Goal: Information Seeking & Learning: Learn about a topic

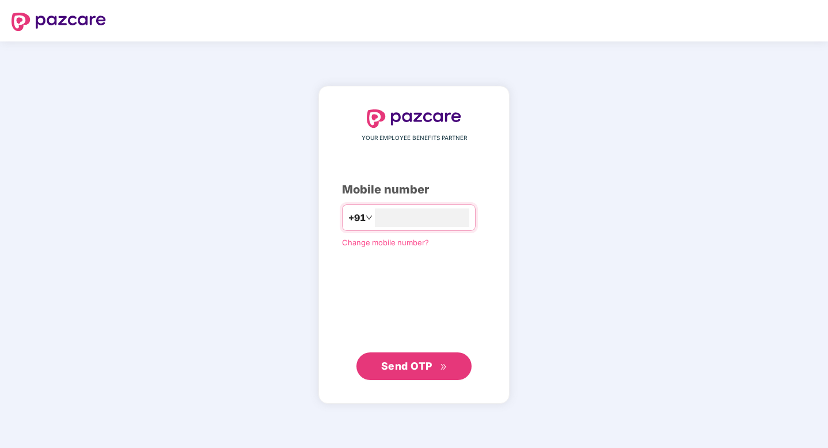
type input "**********"
click at [418, 366] on span "Send OTP" at bounding box center [406, 365] width 51 height 12
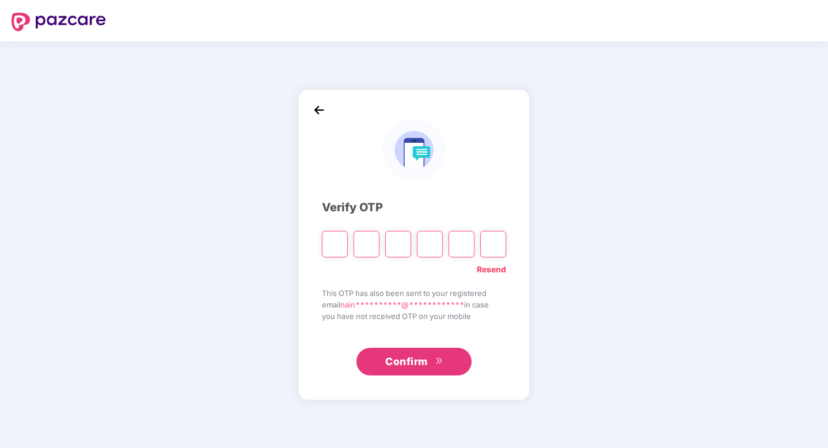
type input "*"
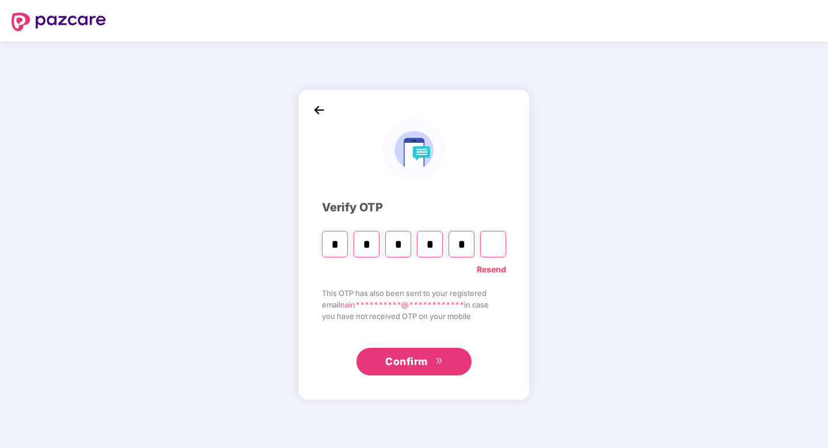
type input "*"
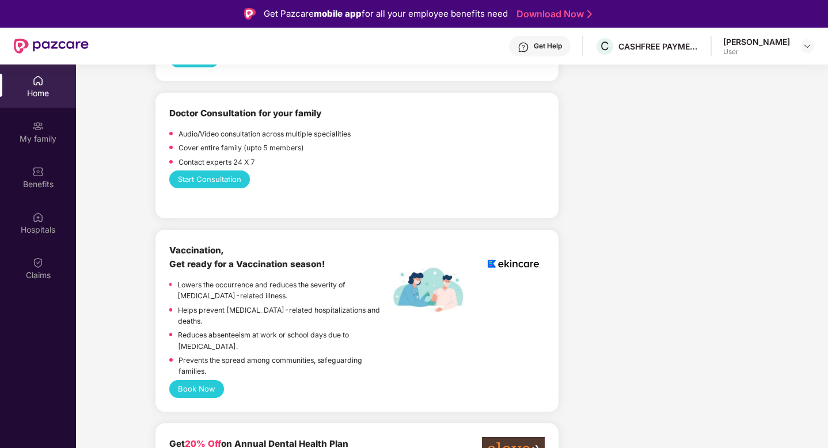
scroll to position [628, 0]
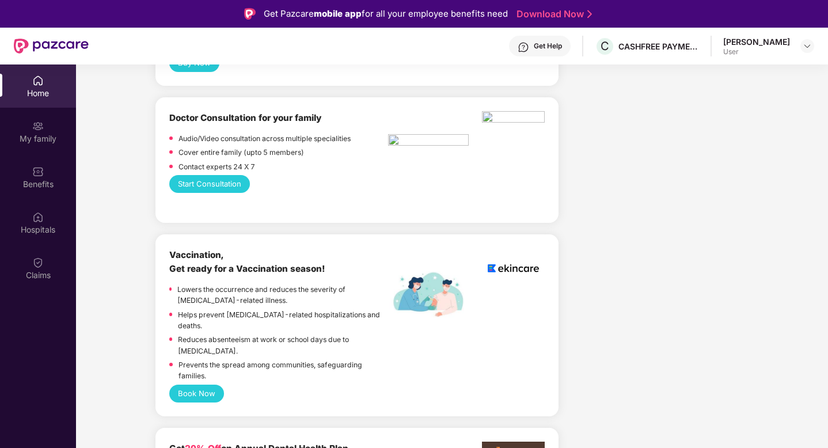
click at [197, 385] on button "Book Now" at bounding box center [196, 394] width 55 height 18
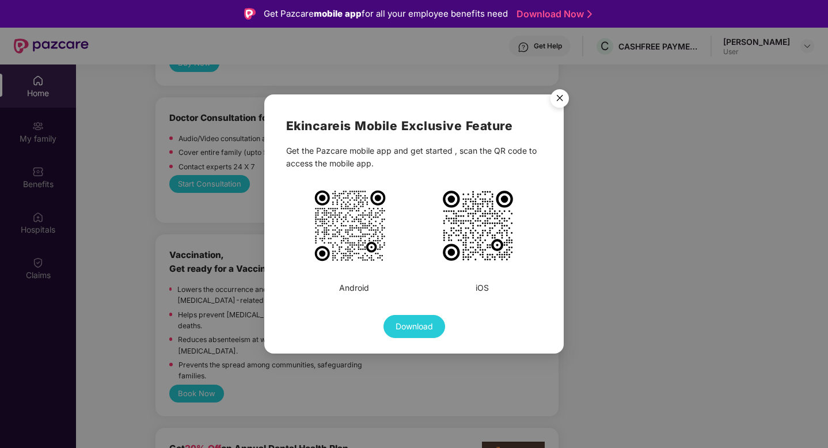
click at [556, 93] on img "Close" at bounding box center [559, 100] width 32 height 32
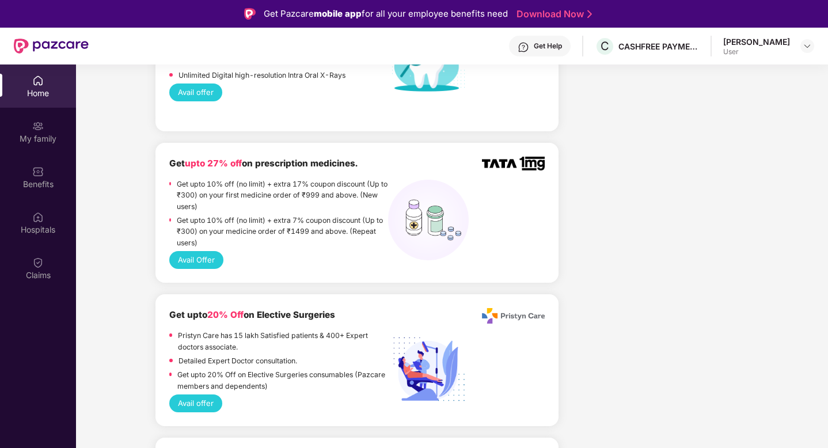
scroll to position [1059, 0]
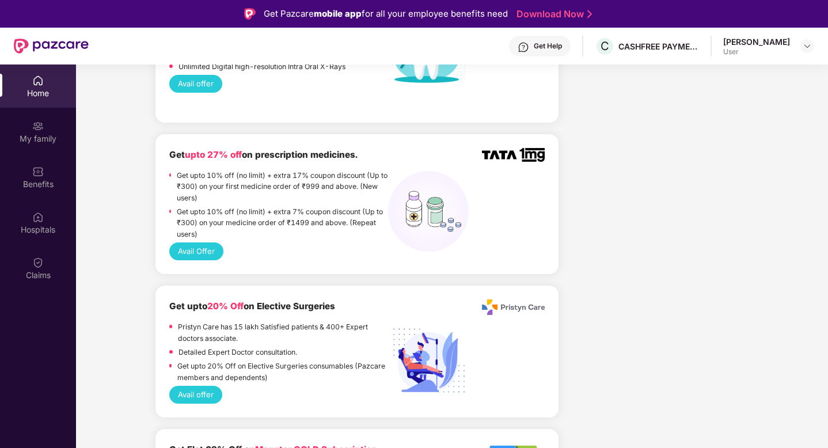
click at [202, 242] on button "Avail Offer" at bounding box center [196, 251] width 54 height 18
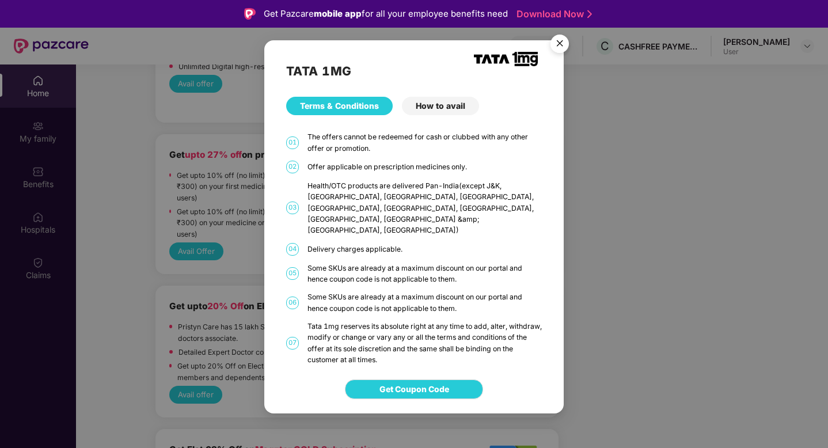
click at [425, 115] on div "How to avail" at bounding box center [440, 106] width 77 height 18
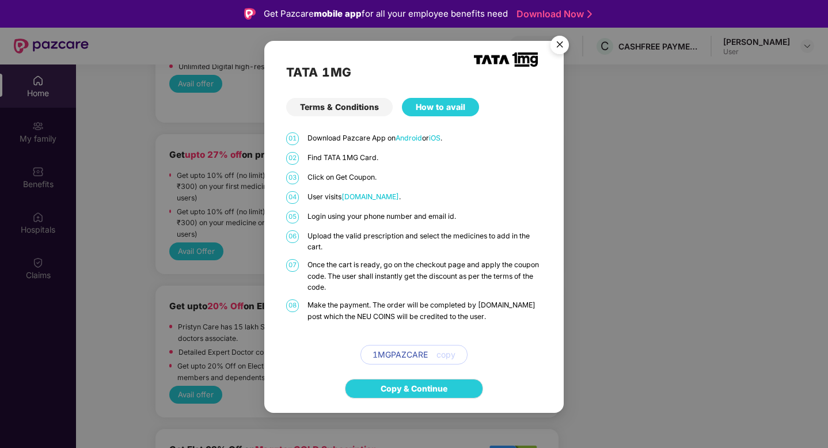
click at [565, 39] on img "Close" at bounding box center [559, 47] width 32 height 32
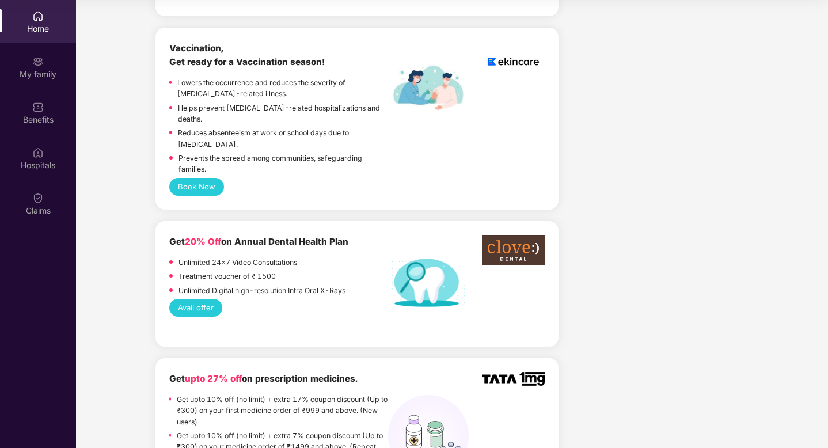
scroll to position [0, 0]
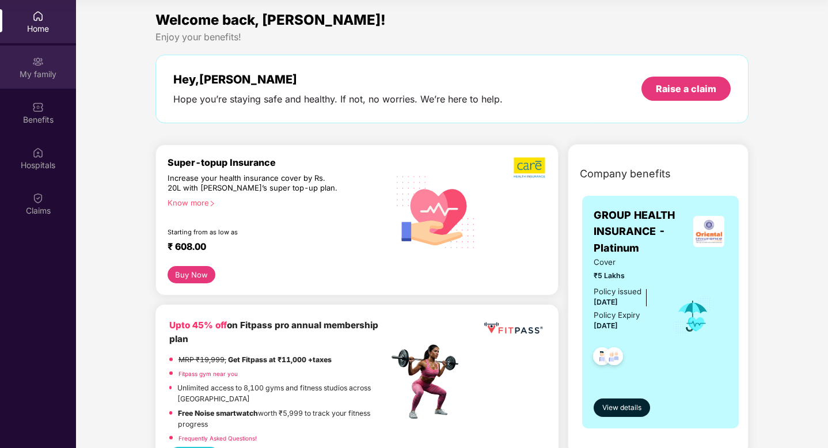
click at [30, 69] on div "My family" at bounding box center [38, 75] width 76 height 12
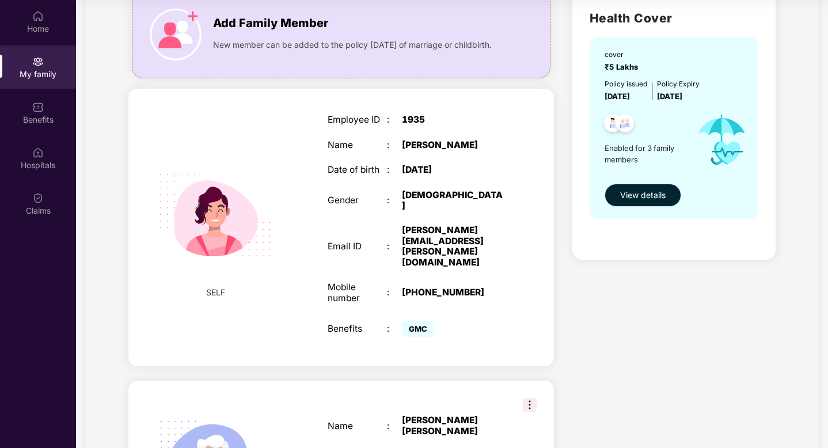
scroll to position [91, 0]
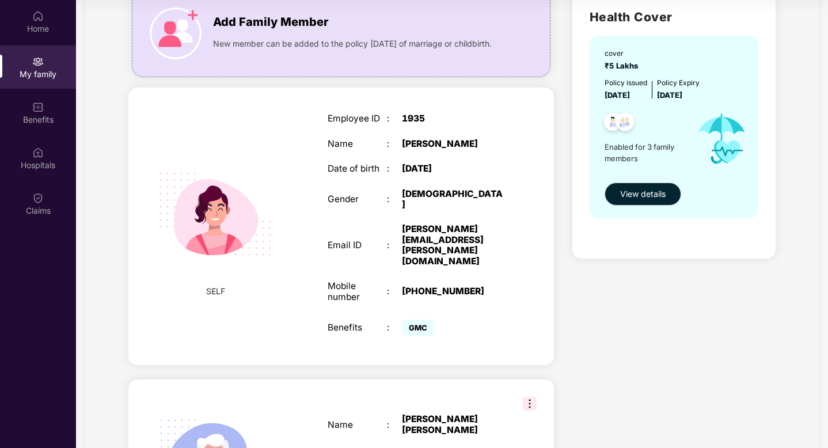
click at [423, 224] on div "[PERSON_NAME][EMAIL_ADDRESS][PERSON_NAME][DOMAIN_NAME]" at bounding box center [454, 245] width 104 height 43
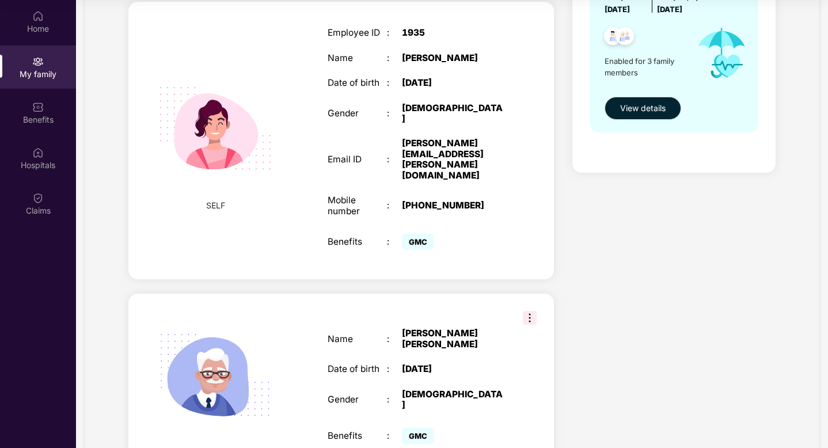
scroll to position [161, 0]
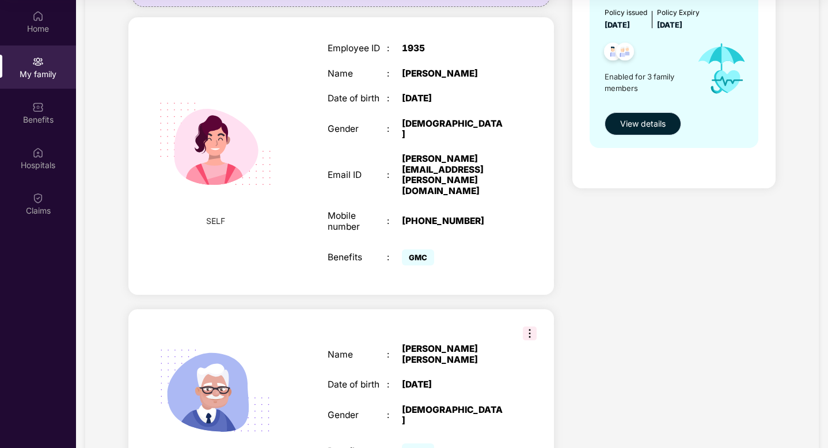
click at [650, 131] on button "View details" at bounding box center [642, 123] width 77 height 23
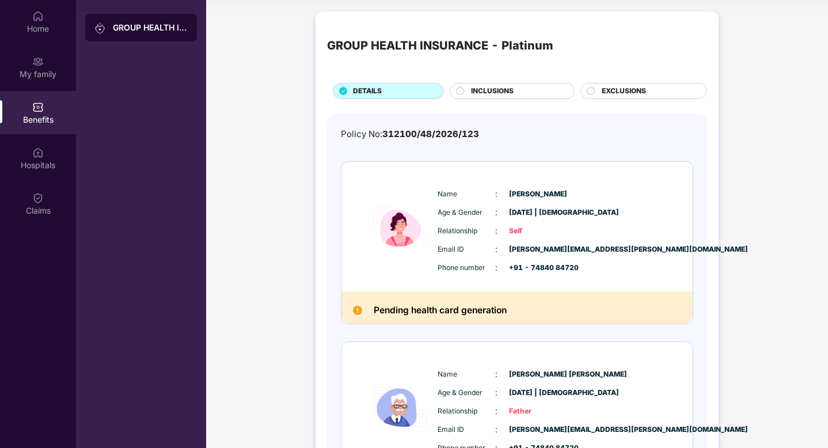
click at [356, 308] on img at bounding box center [357, 310] width 9 height 9
click at [592, 96] on div at bounding box center [591, 92] width 9 height 11
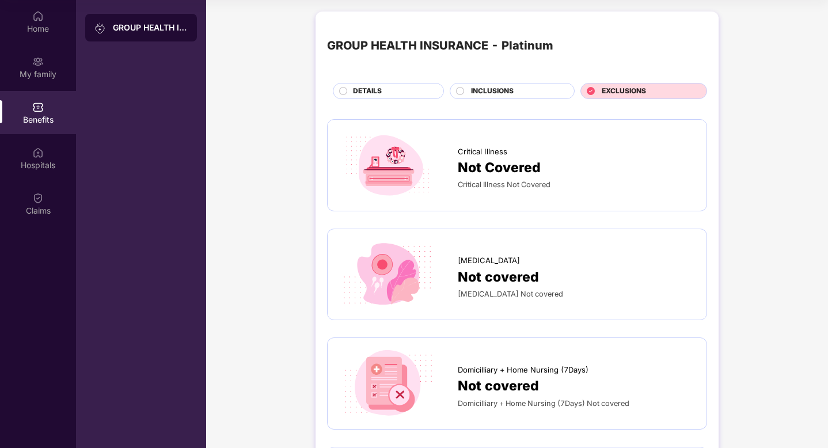
click at [489, 92] on span "INCLUSIONS" at bounding box center [492, 91] width 43 height 11
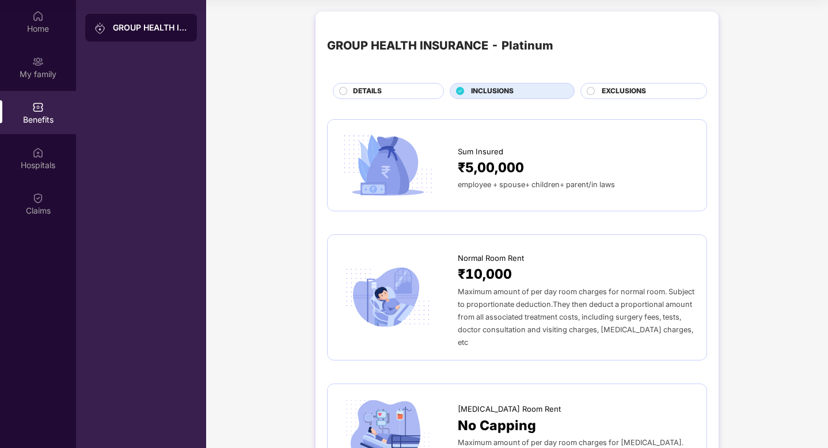
click at [641, 91] on span "EXCLUSIONS" at bounding box center [624, 91] width 44 height 11
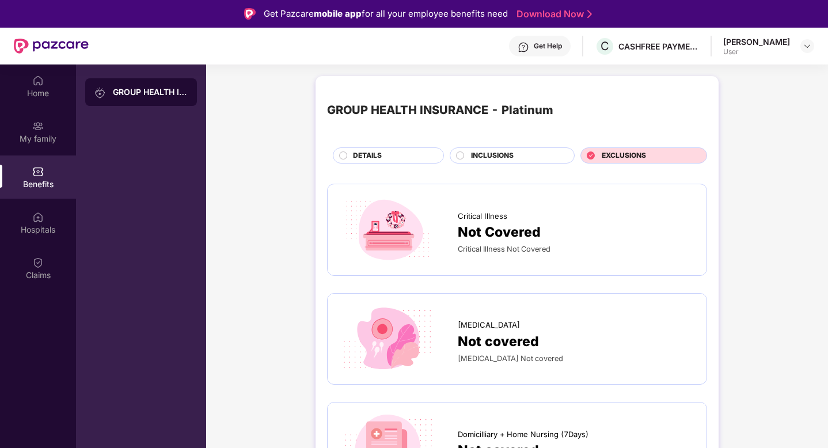
click at [497, 156] on span "INCLUSIONS" at bounding box center [492, 155] width 43 height 11
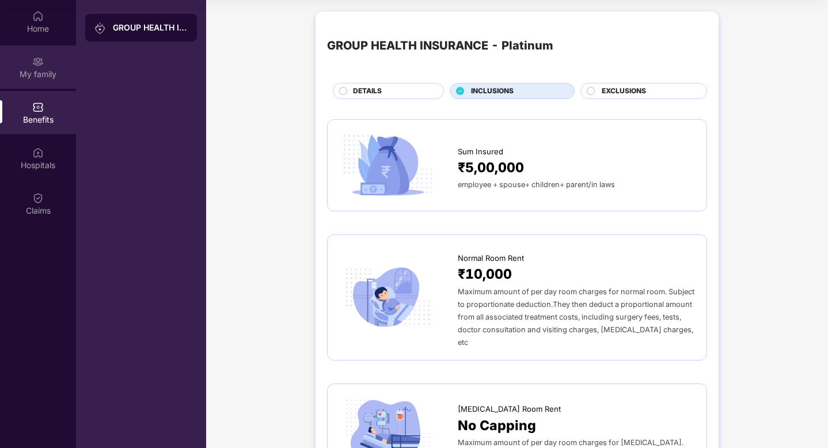
click at [48, 74] on div "My family" at bounding box center [38, 75] width 76 height 12
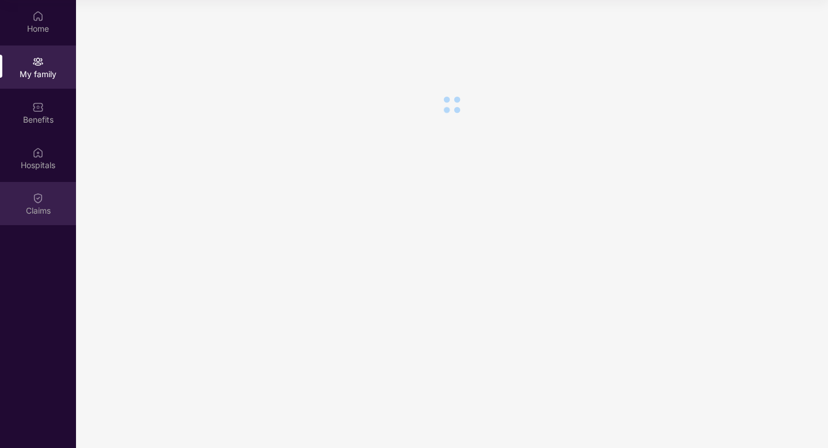
click at [48, 192] on div "Claims" at bounding box center [38, 203] width 76 height 43
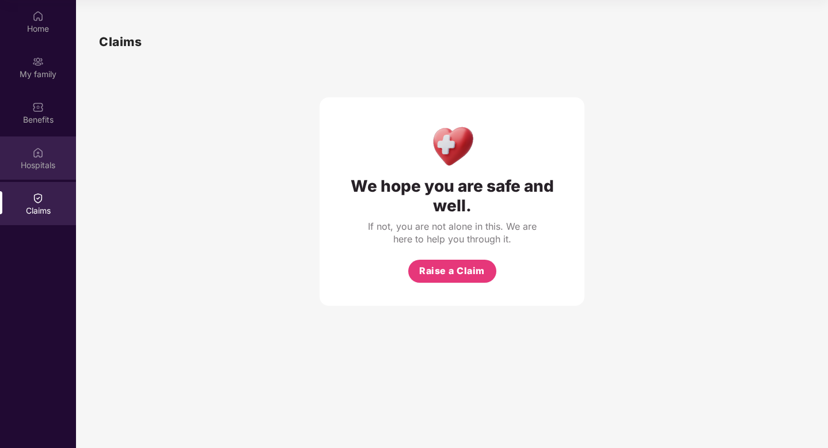
click at [43, 171] on div "Hospitals" at bounding box center [38, 157] width 76 height 43
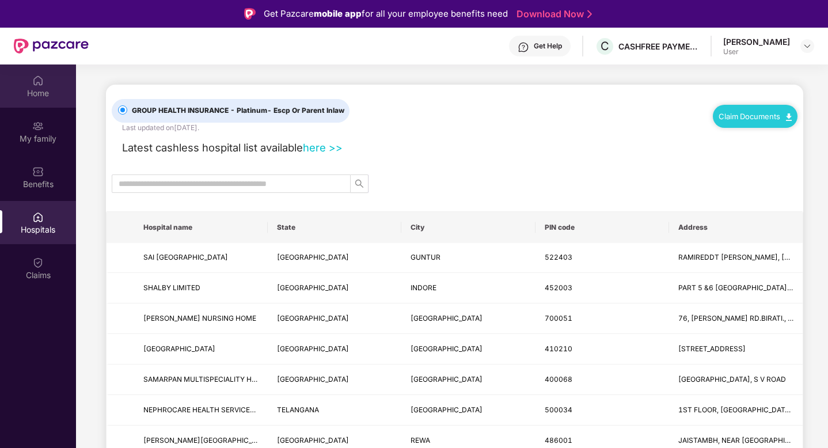
click at [42, 80] on img at bounding box center [38, 81] width 12 height 12
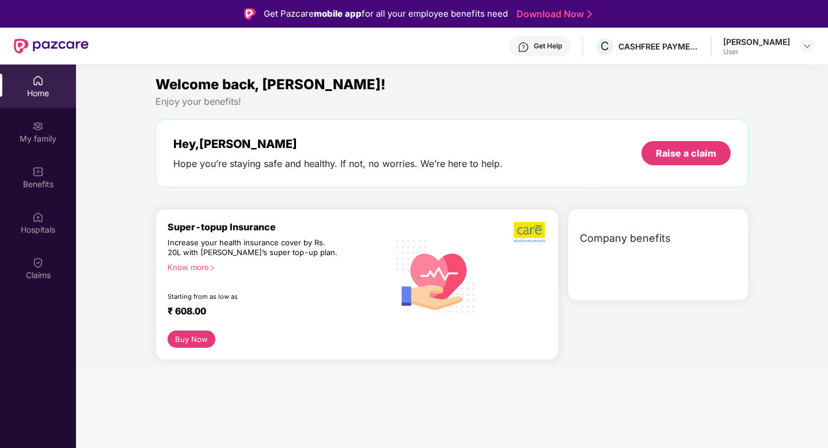
click at [539, 46] on div "Get Help" at bounding box center [548, 45] width 28 height 9
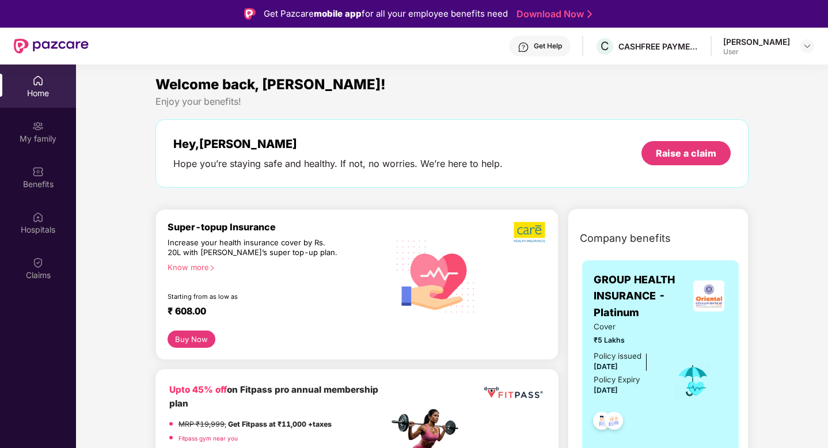
click at [523, 48] on img at bounding box center [524, 47] width 12 height 12
click at [556, 44] on div "Get Help" at bounding box center [548, 45] width 28 height 9
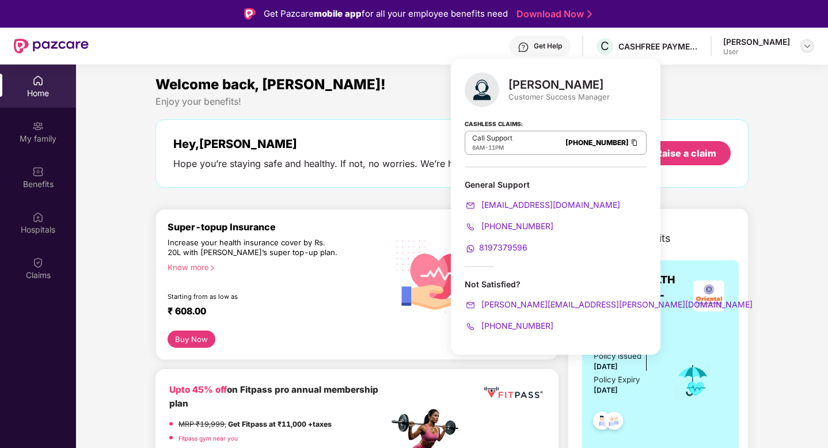
click at [803, 45] on img at bounding box center [807, 45] width 9 height 9
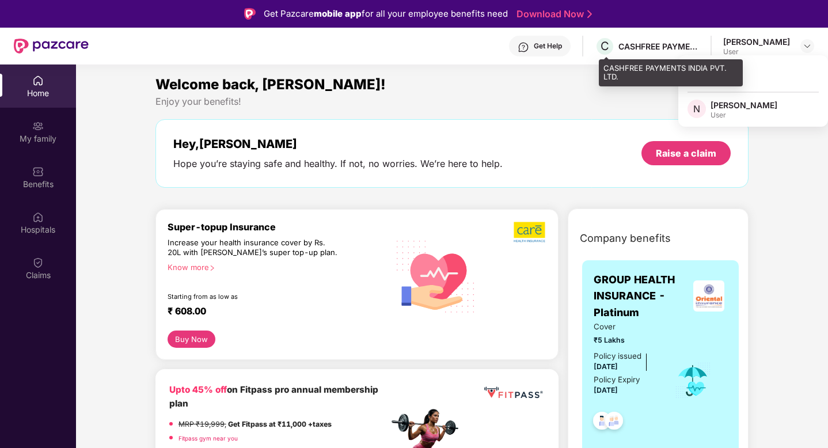
click at [653, 51] on div "CASHFREE PAYMENTS INDIA PVT. LTD." at bounding box center [658, 46] width 81 height 11
click at [609, 54] on span "C" at bounding box center [605, 46] width 20 height 20
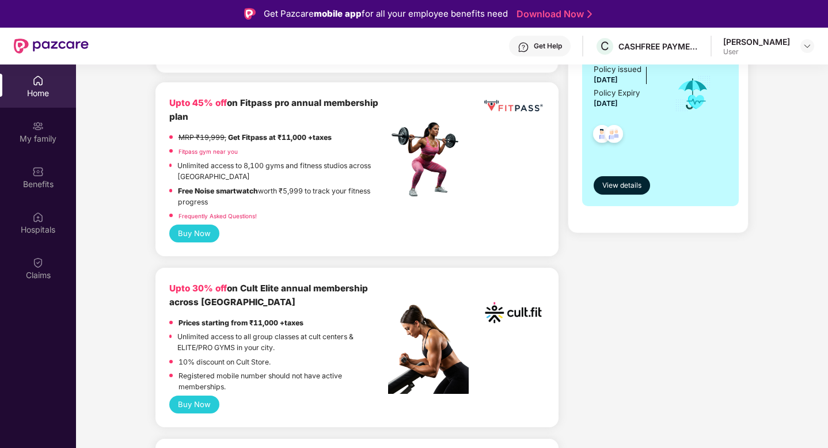
scroll to position [298, 0]
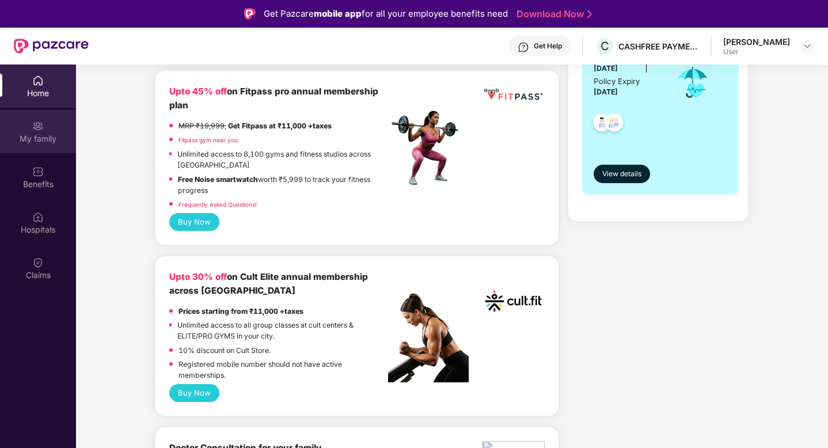
click at [33, 144] on div "My family" at bounding box center [38, 131] width 76 height 43
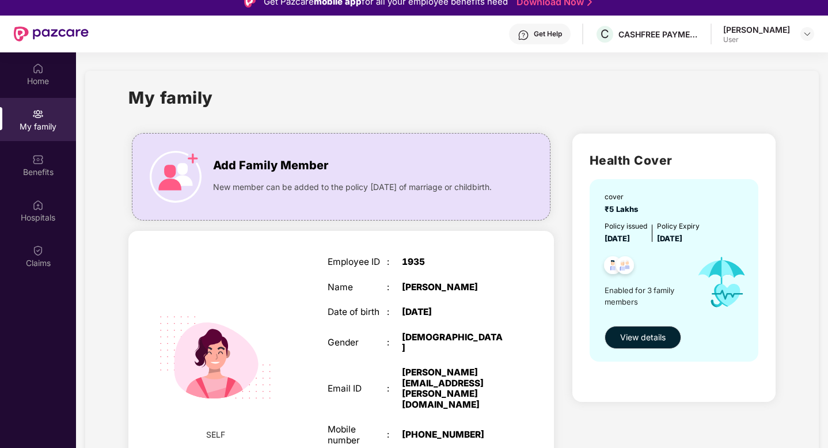
scroll to position [7, 0]
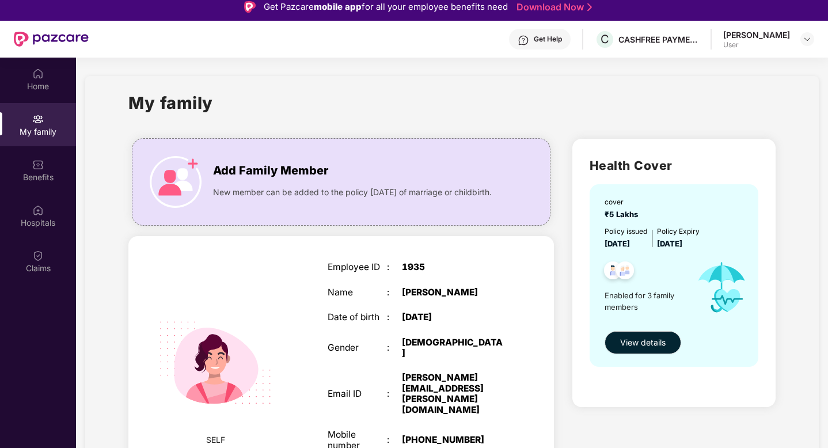
click at [443, 336] on div "Employee ID : 1935 Name : [PERSON_NAME] Date of birth : [DEMOGRAPHIC_DATA] Gend…" at bounding box center [416, 375] width 201 height 254
click at [624, 350] on button "View details" at bounding box center [642, 342] width 77 height 23
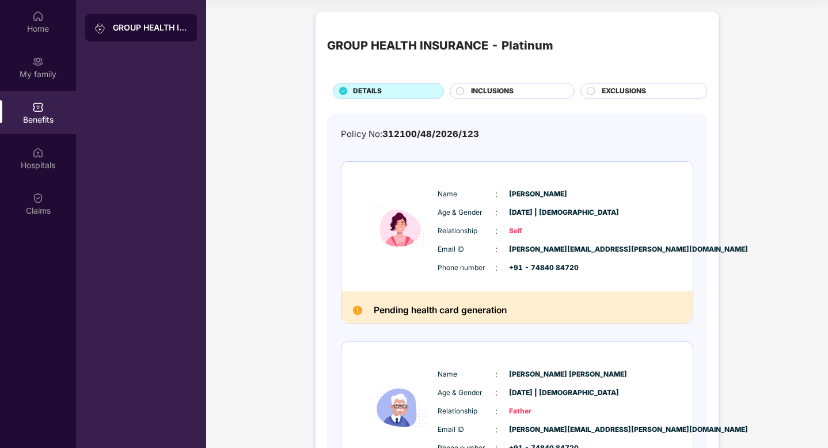
click at [397, 310] on h2 "Pending health card generation" at bounding box center [440, 311] width 133 height 16
click at [358, 311] on img at bounding box center [357, 310] width 9 height 9
drag, startPoint x: 513, startPoint y: 307, endPoint x: 358, endPoint y: 311, distance: 155.5
click at [358, 311] on div "Pending health card generation" at bounding box center [516, 307] width 351 height 33
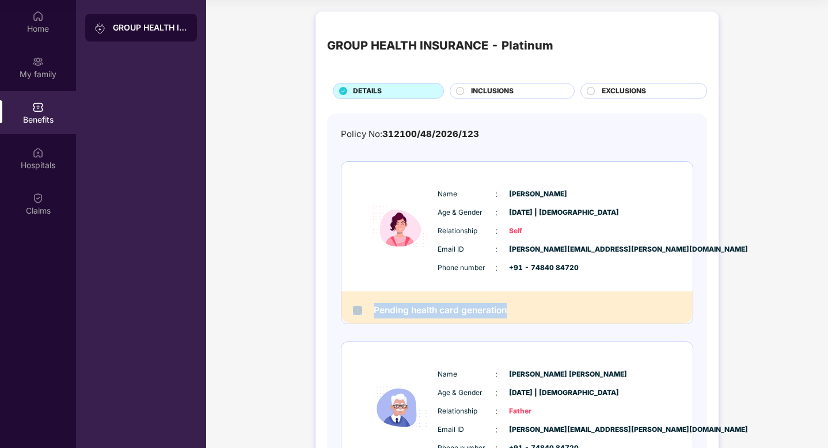
click at [358, 311] on img at bounding box center [357, 310] width 9 height 9
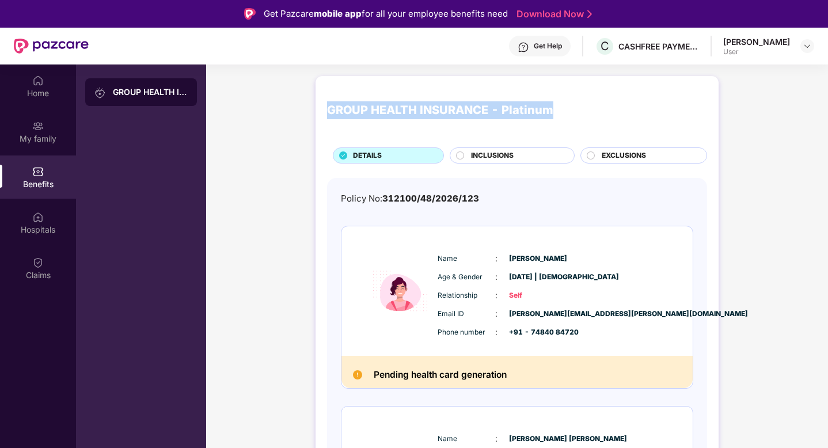
drag, startPoint x: 556, startPoint y: 107, endPoint x: 318, endPoint y: 112, distance: 237.8
click at [318, 113] on div "GROUP HEALTH INSURANCE - Platinum DETAILS INCLUSIONS EXCLUSIONS Policy No: 3121…" at bounding box center [516, 440] width 403 height 728
